Goal: Task Accomplishment & Management: Use online tool/utility

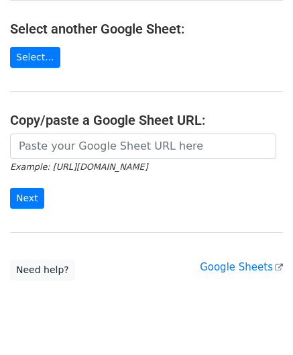
scroll to position [176, 0]
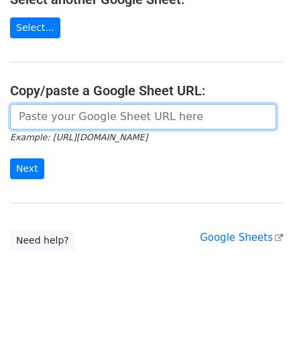
click at [52, 115] on input "url" at bounding box center [143, 116] width 266 height 25
paste input "[URL][DOMAIN_NAME]"
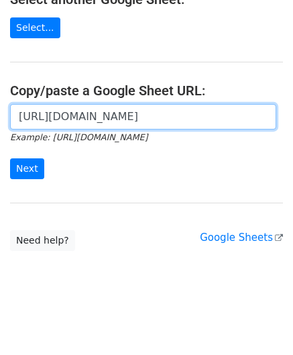
scroll to position [0, 284]
type input "[URL][DOMAIN_NAME]"
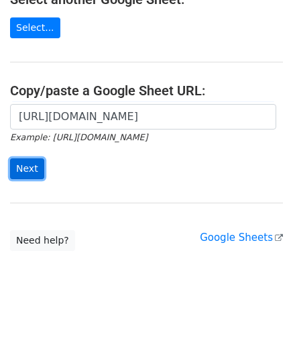
click at [32, 164] on input "Next" at bounding box center [27, 168] width 34 height 21
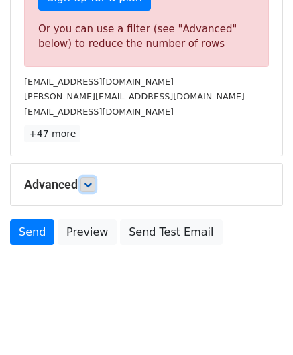
click at [92, 182] on icon at bounding box center [88, 184] width 8 height 8
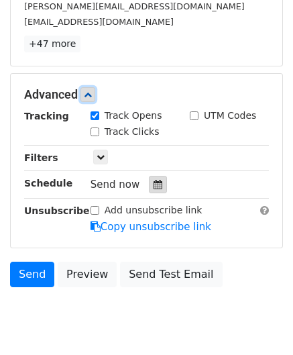
scroll to position [566, 0]
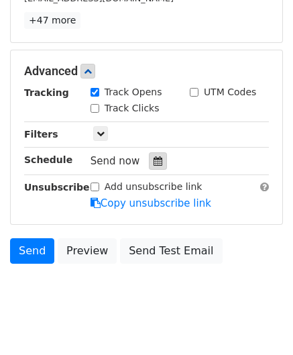
click at [153, 156] on icon at bounding box center [157, 160] width 9 height 9
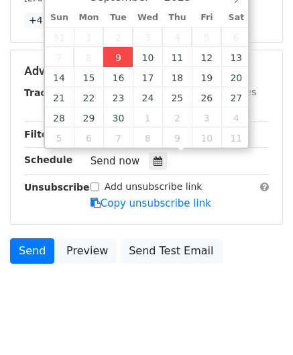
type input "2025-09-09 12:00"
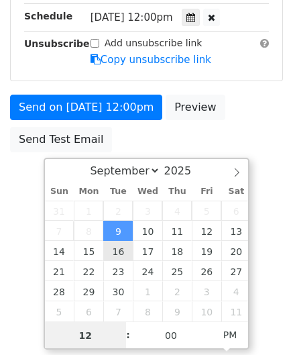
scroll to position [365, 0]
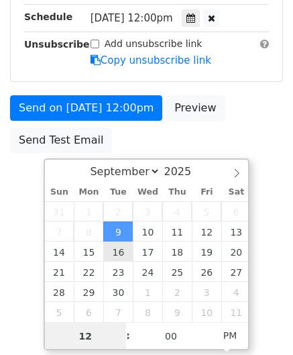
type input "4"
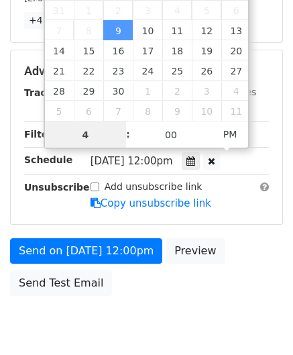
drag, startPoint x: 91, startPoint y: 136, endPoint x: 43, endPoint y: 140, distance: 48.4
click at [45, 139] on input "4" at bounding box center [86, 134] width 82 height 27
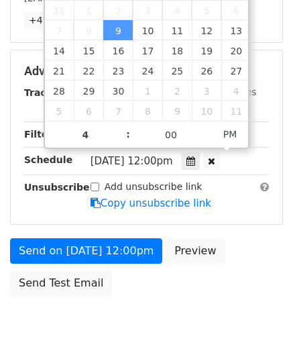
type input "2025-09-09 16:00"
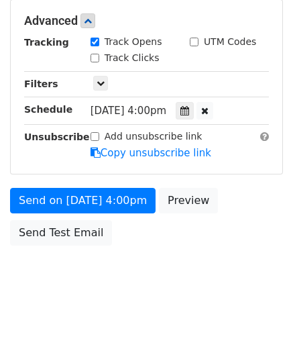
scroll to position [615, 0]
